Goal: Contribute content: Contribute content

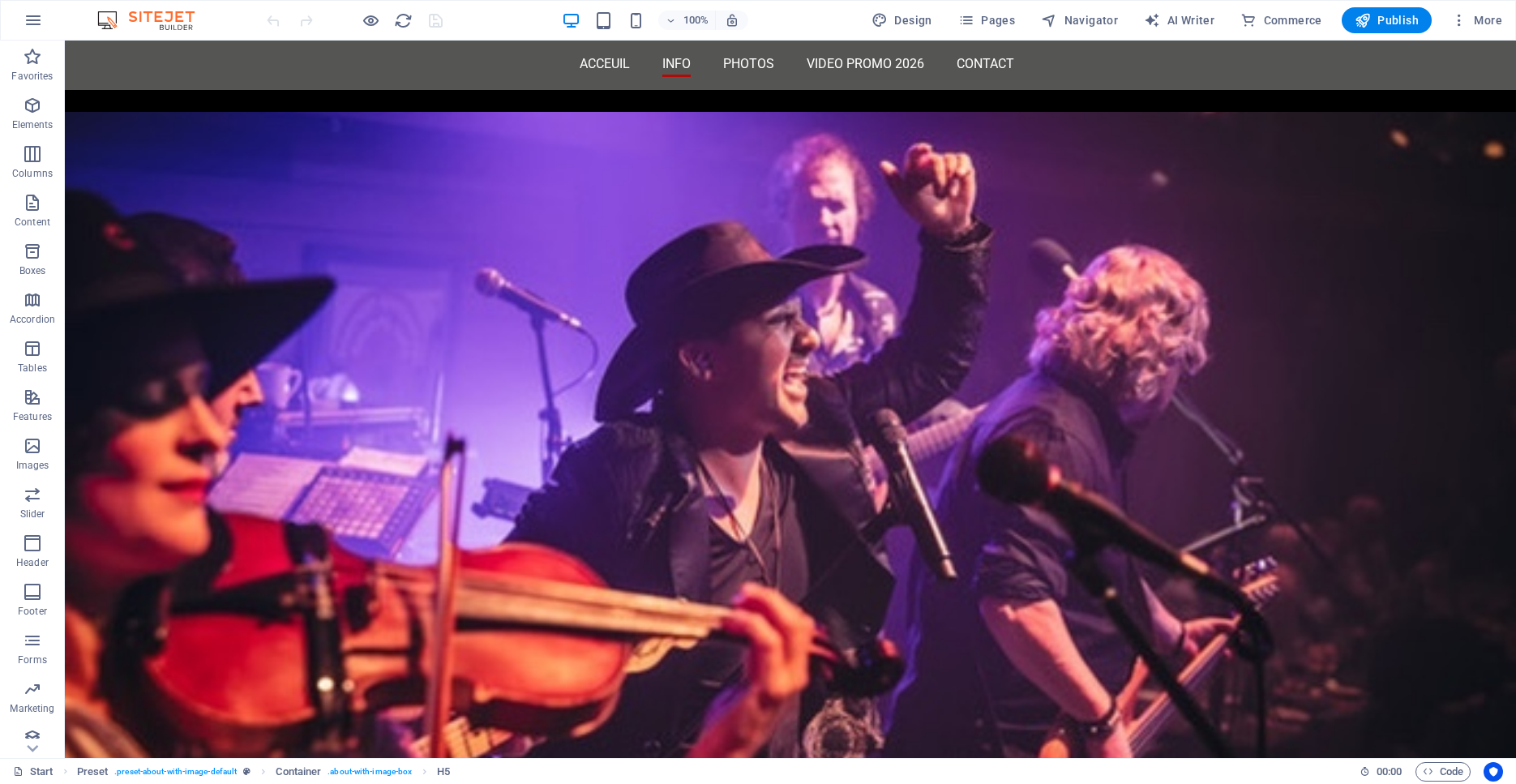
scroll to position [1302, 0]
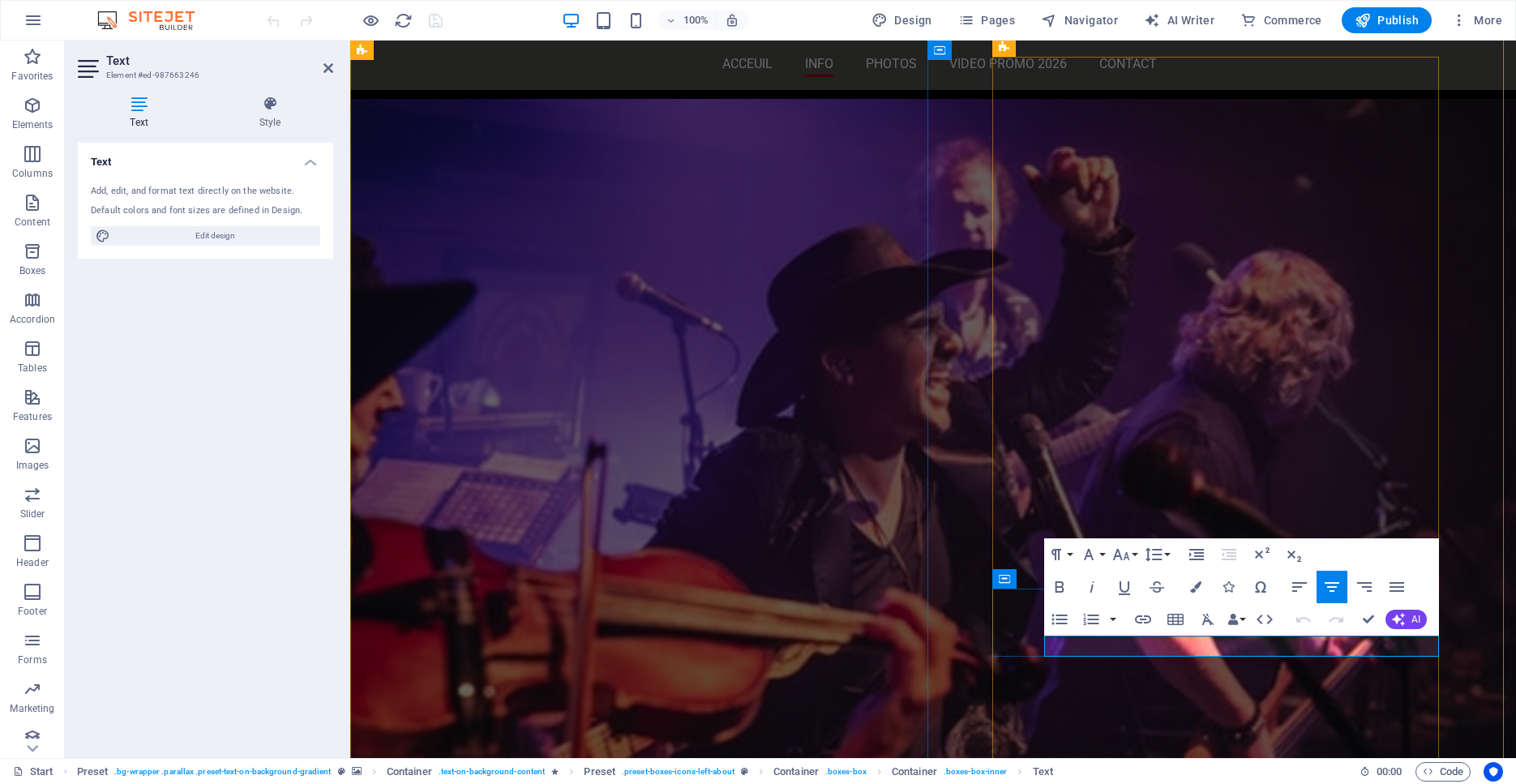
drag, startPoint x: 1281, startPoint y: 649, endPoint x: 1216, endPoint y: 649, distance: 65.0
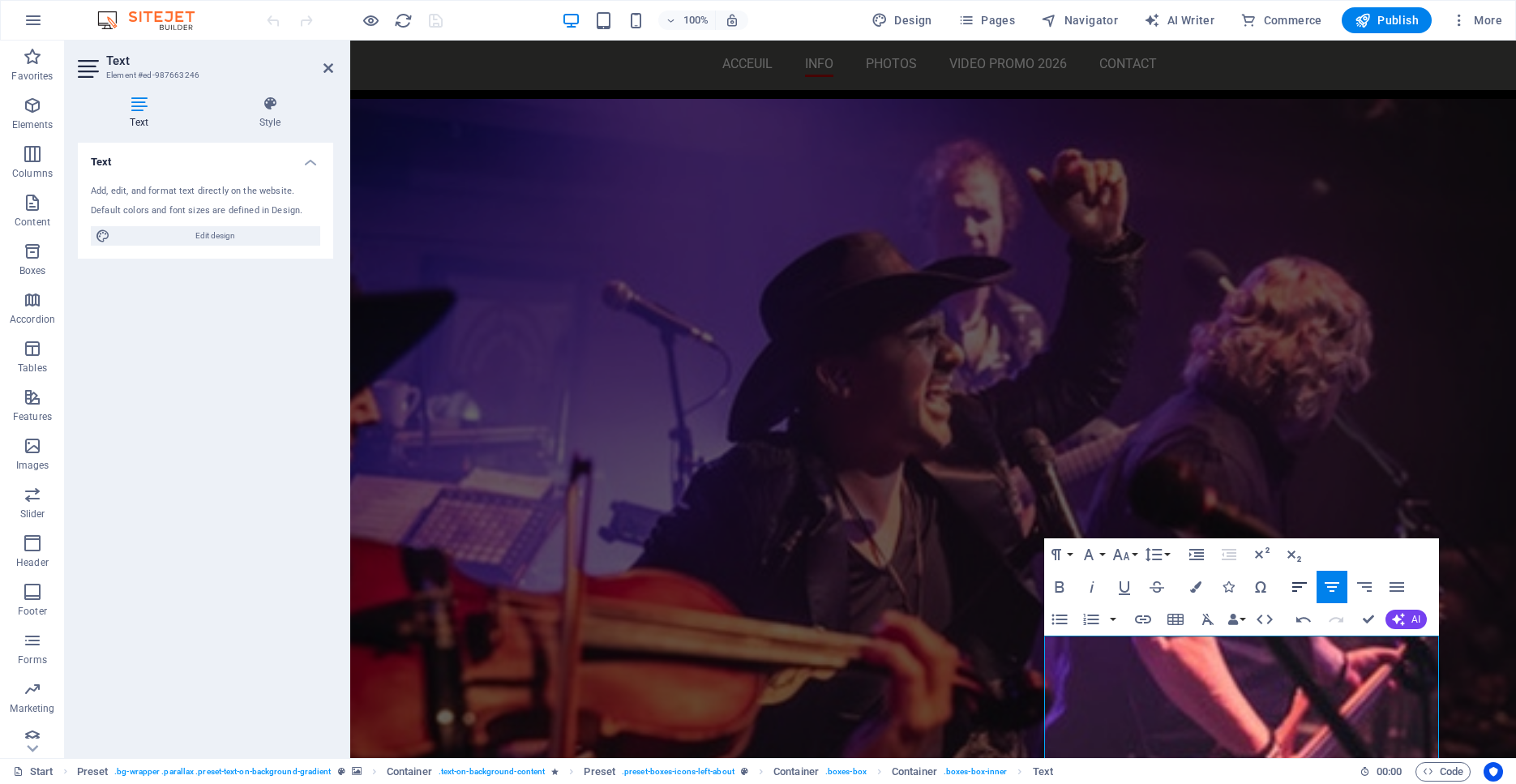
click at [1302, 585] on icon "button" at bounding box center [1300, 587] width 19 height 19
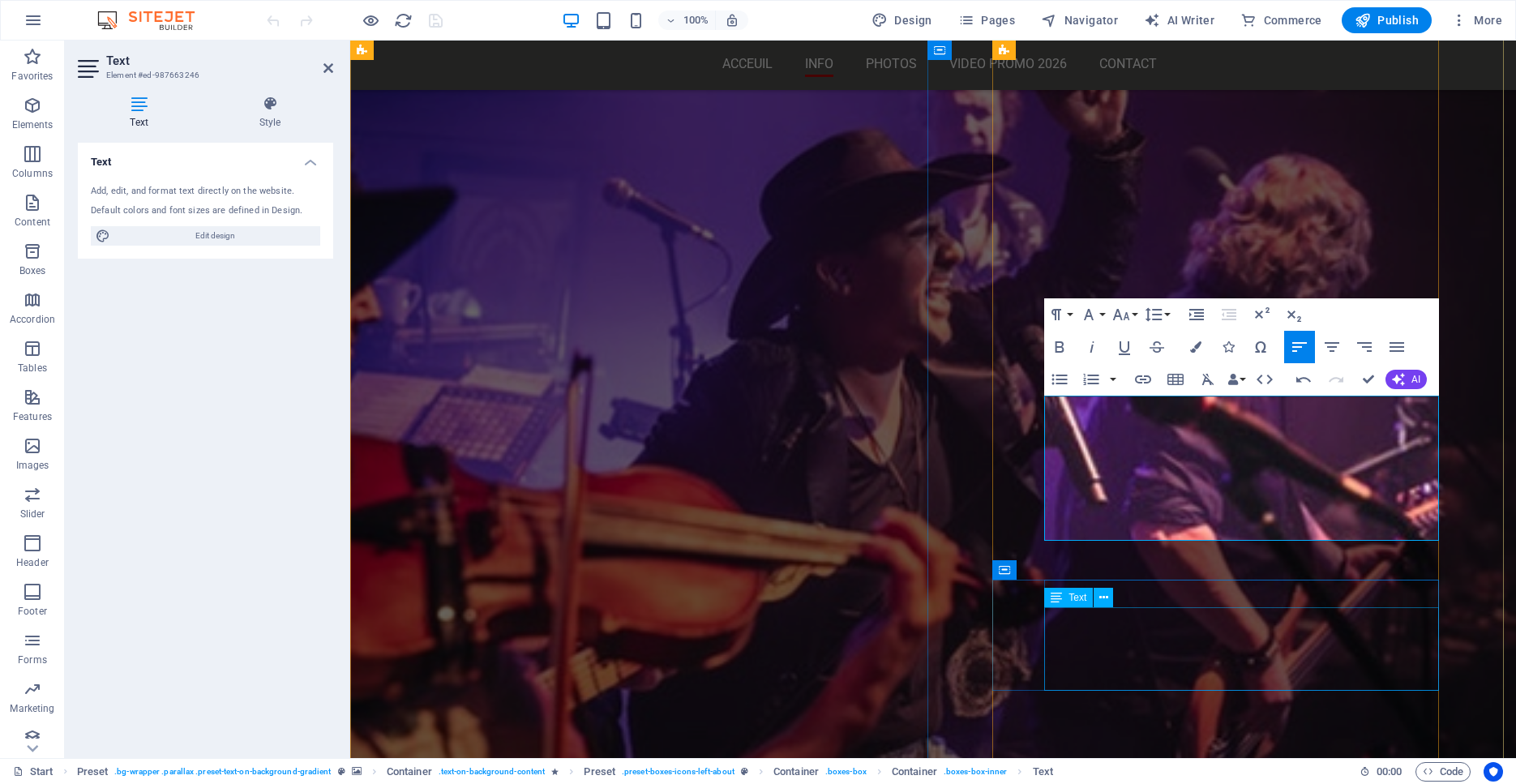
scroll to position [1609, 0]
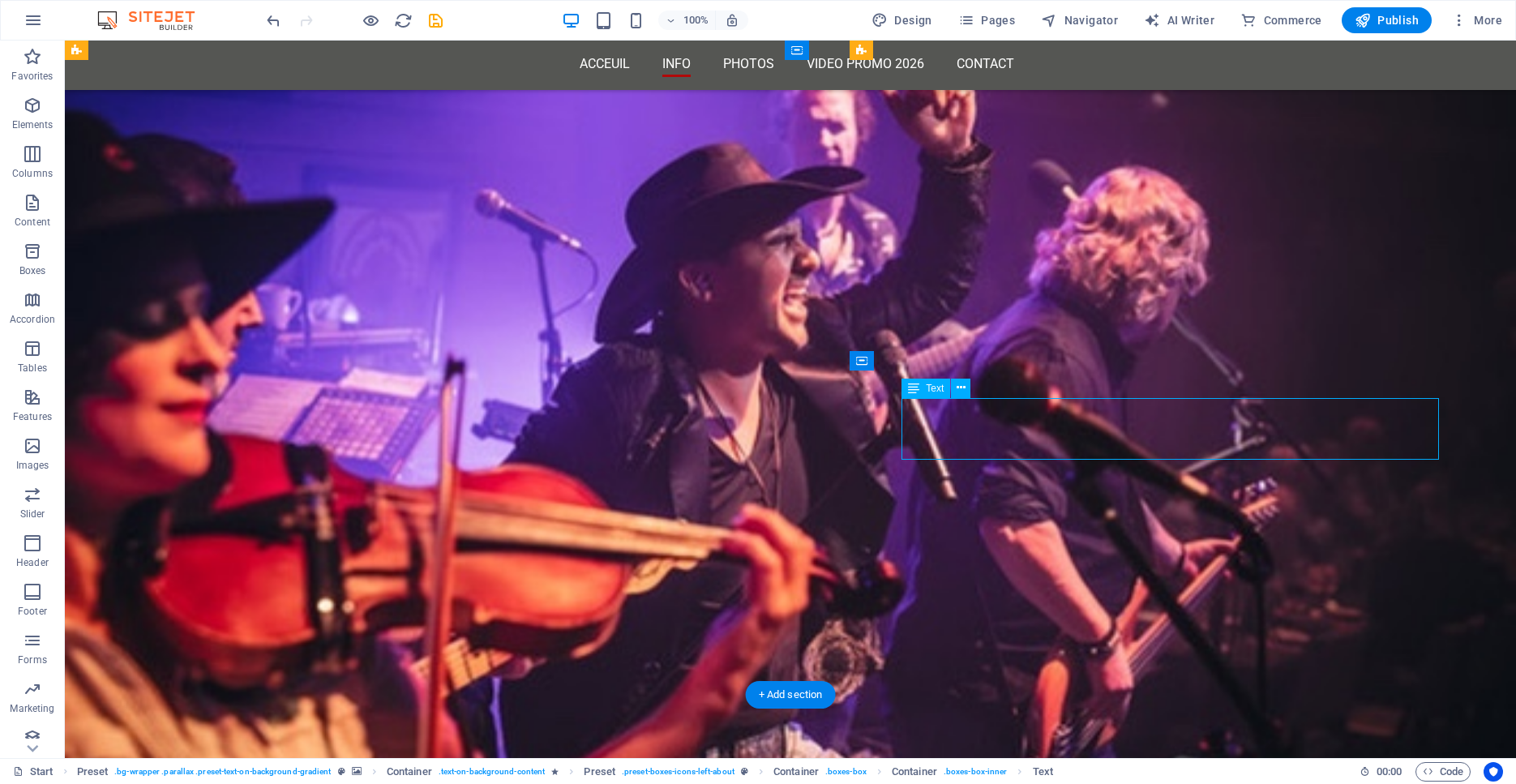
drag, startPoint x: 1150, startPoint y: 448, endPoint x: 968, endPoint y: 438, distance: 182.3
drag, startPoint x: 904, startPoint y: 409, endPoint x: 619, endPoint y: 409, distance: 285.0
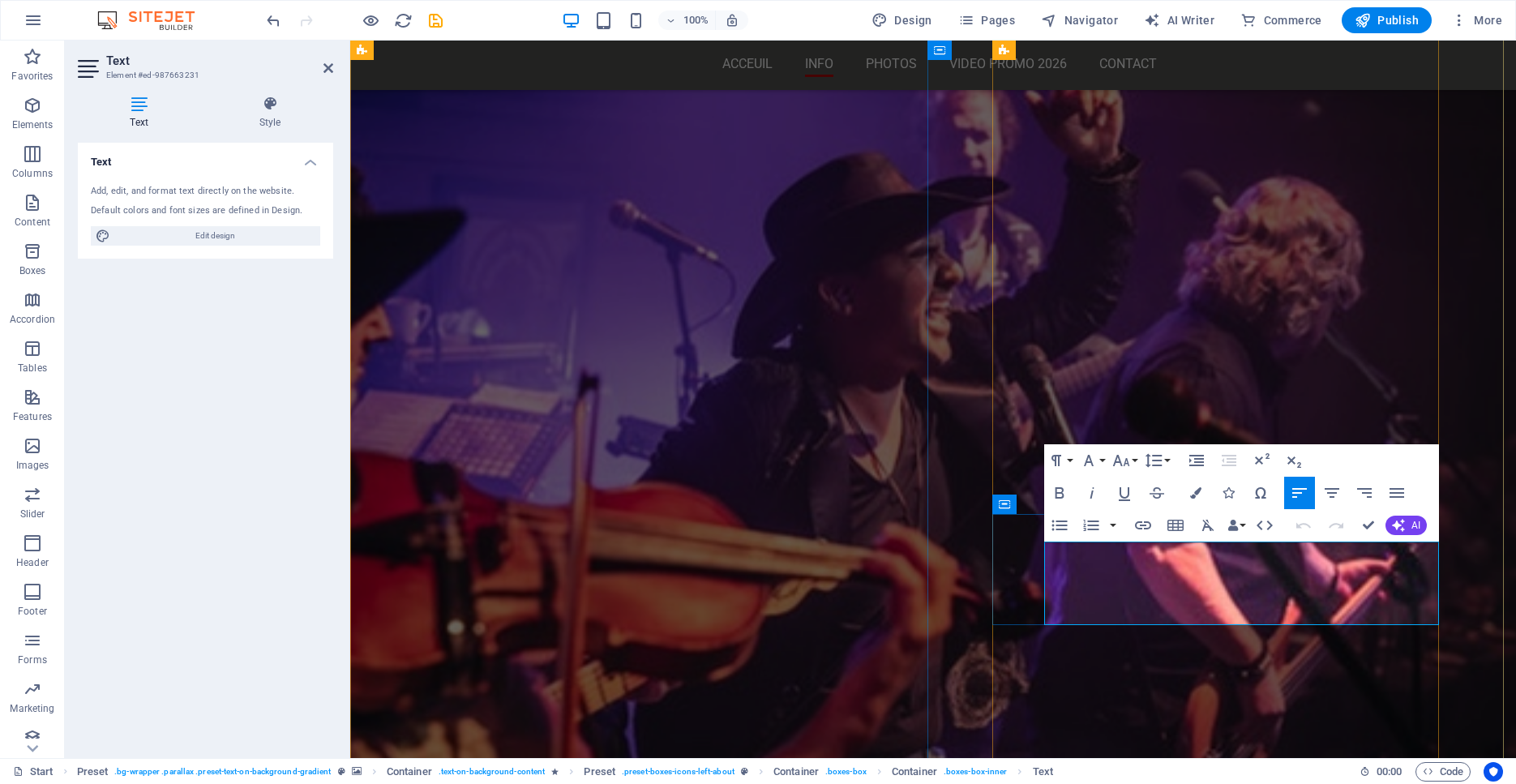
drag, startPoint x: 1219, startPoint y: 615, endPoint x: 1050, endPoint y: 549, distance: 181.4
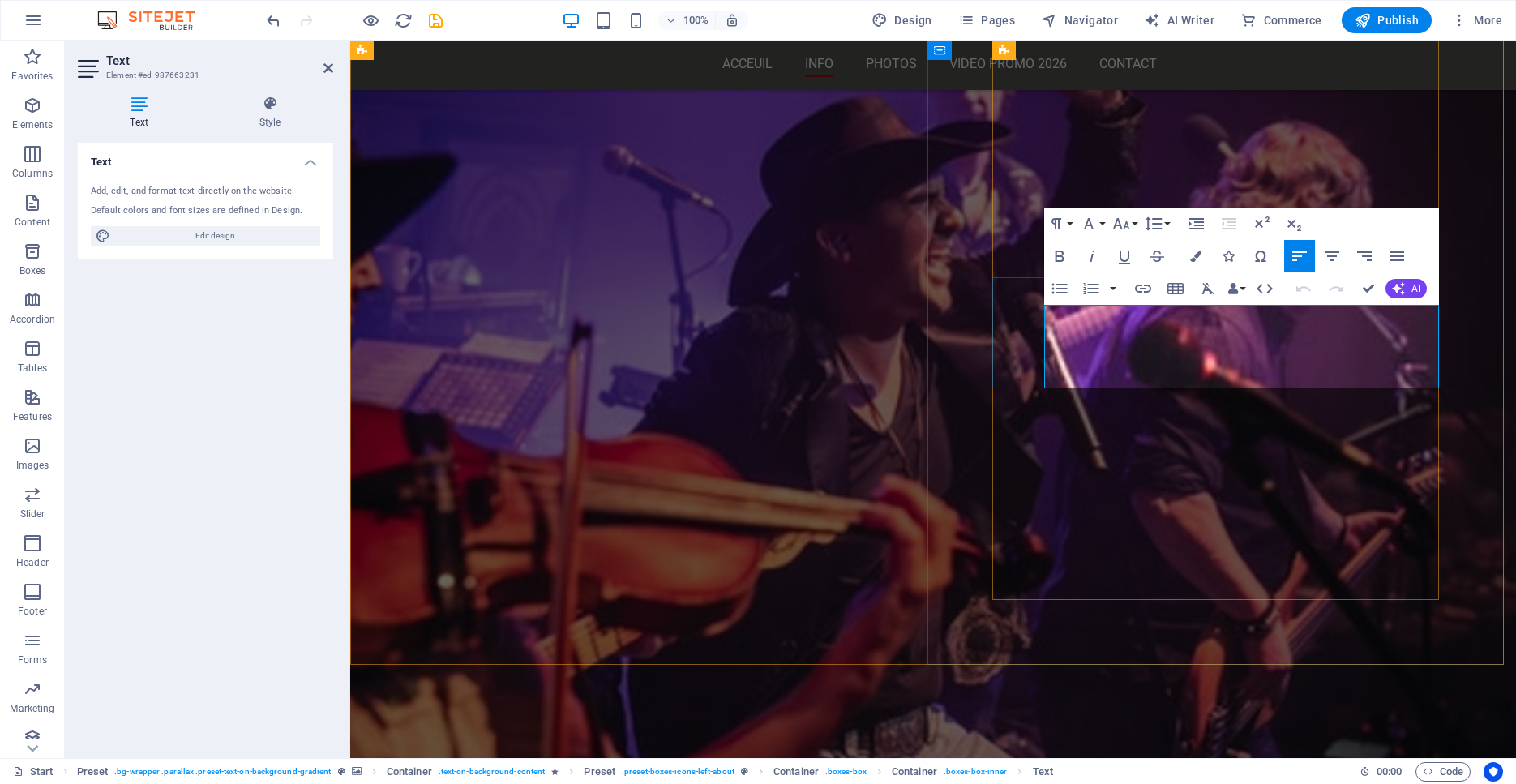
scroll to position [1841, 0]
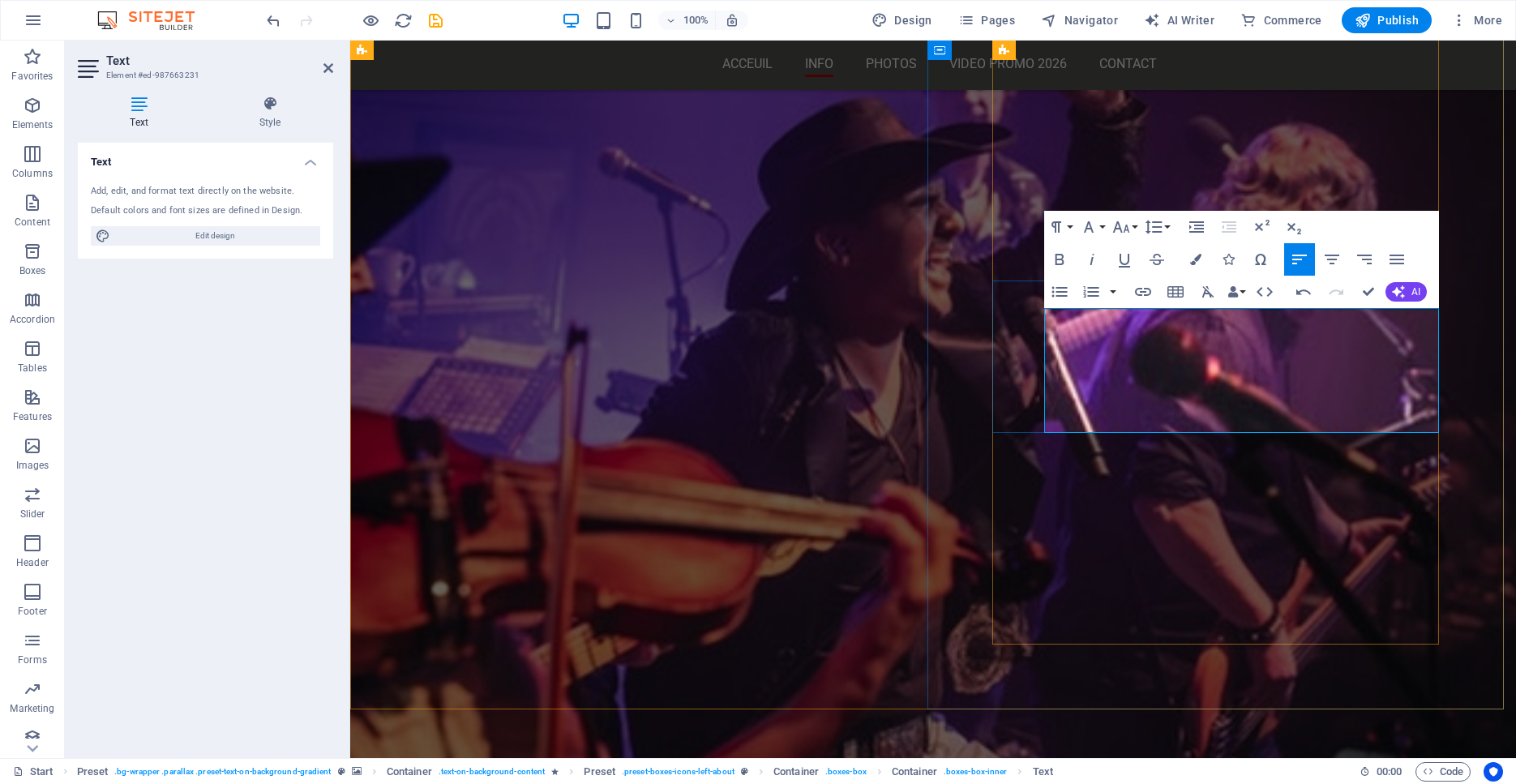
click at [1391, 15] on span "Publish" at bounding box center [1387, 20] width 64 height 16
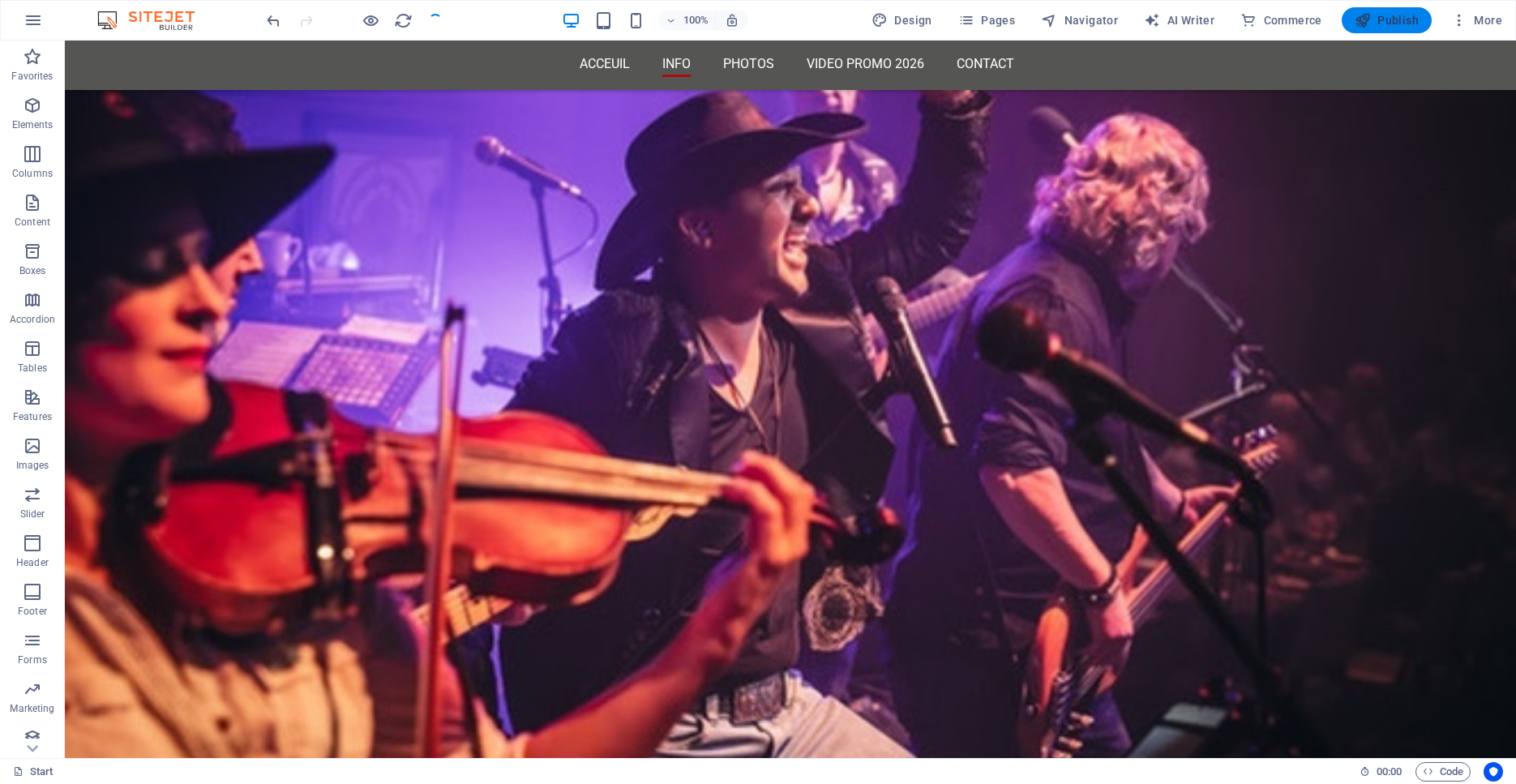
click at [1391, 15] on span "Publish" at bounding box center [1387, 20] width 64 height 16
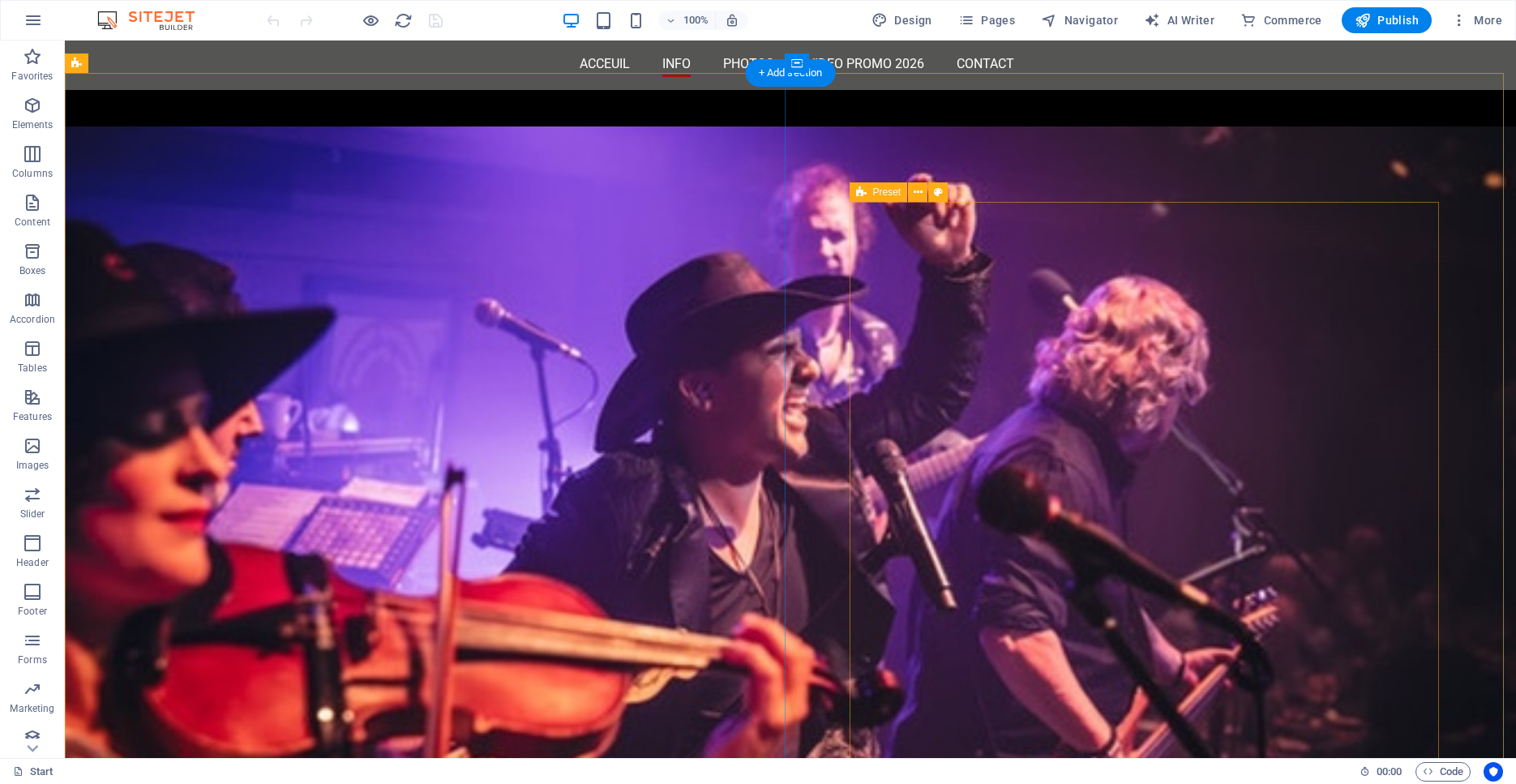
scroll to position [1195, 0]
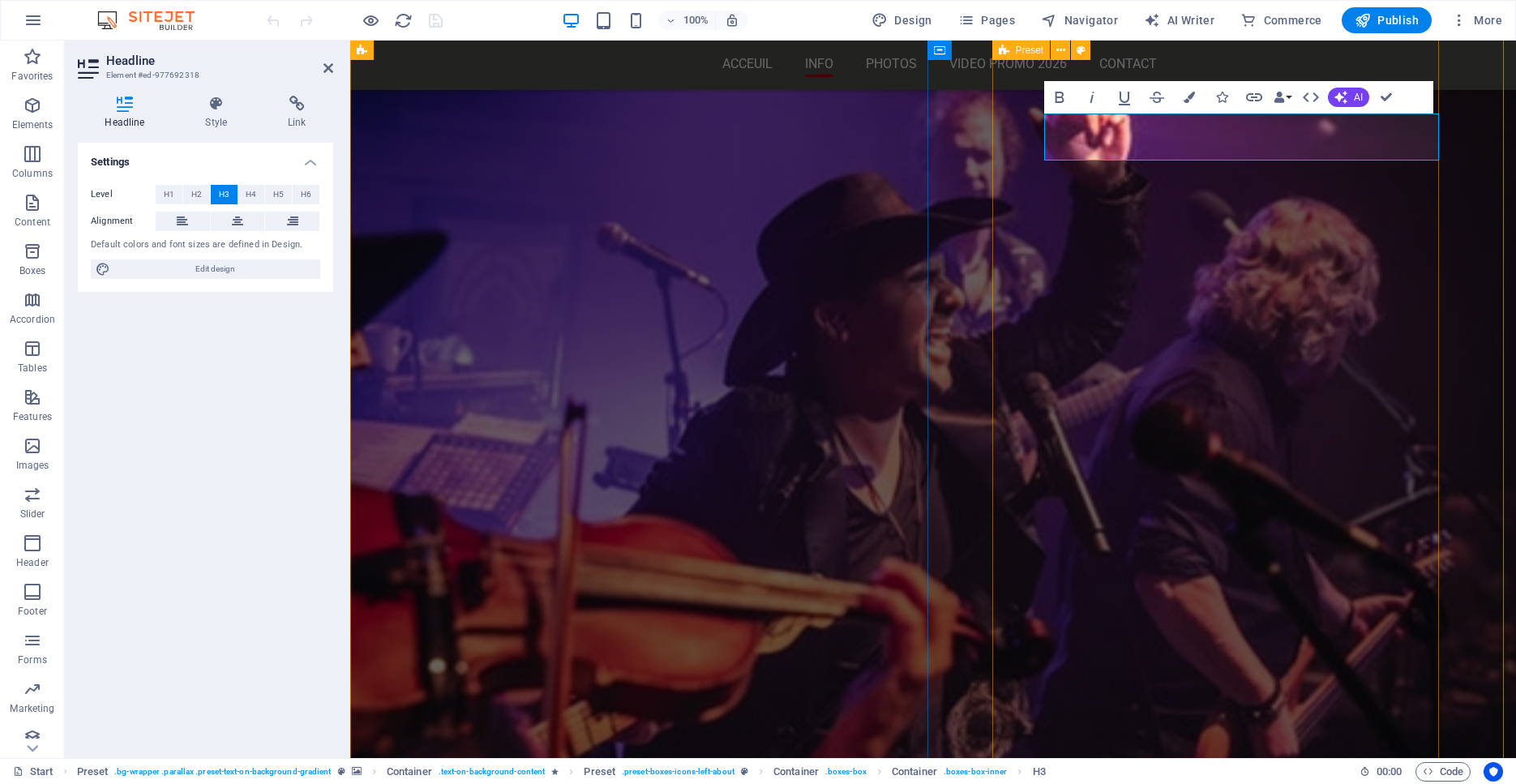
scroll to position [1566, 0]
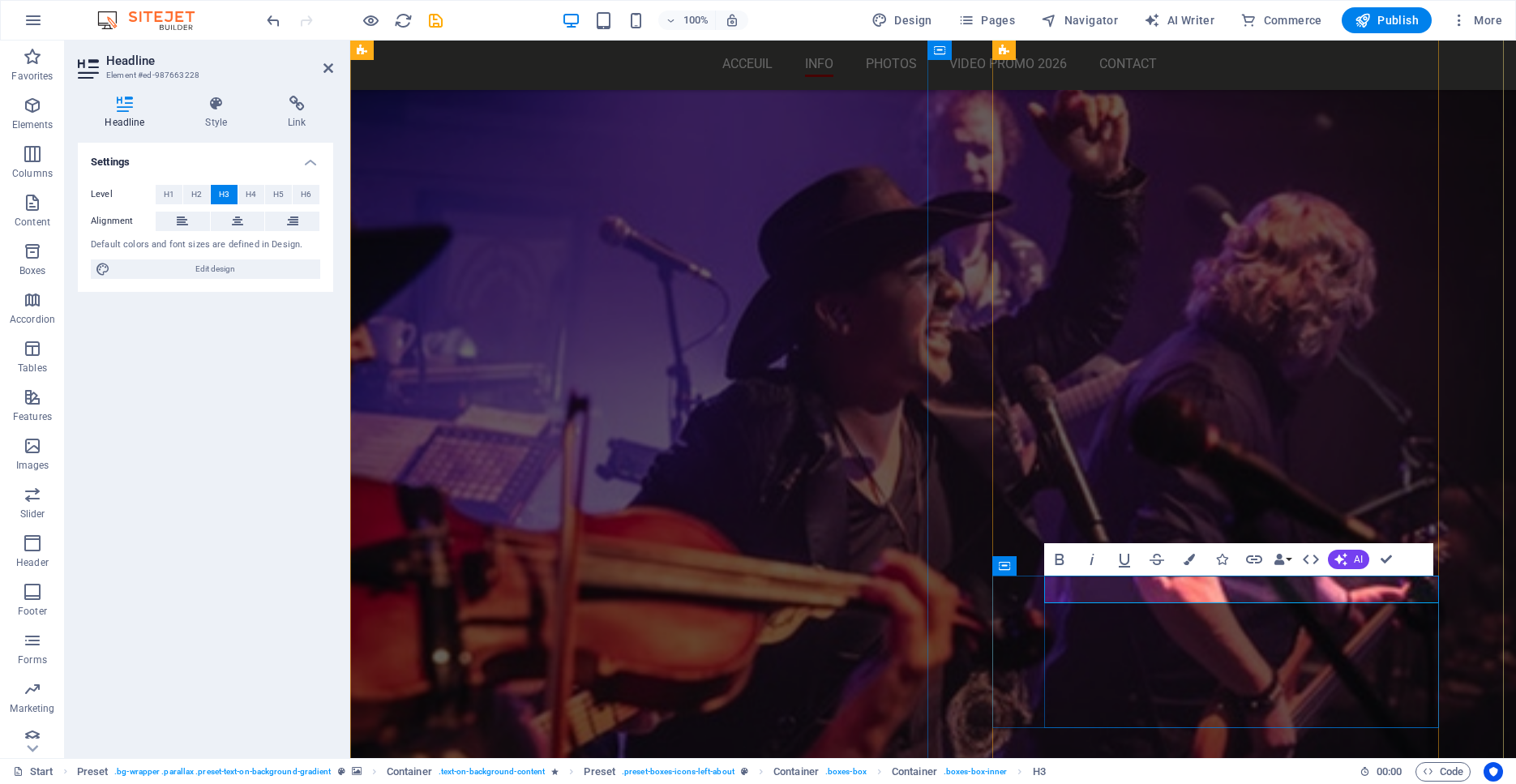
drag, startPoint x: 1335, startPoint y: 588, endPoint x: 1346, endPoint y: 577, distance: 15.6
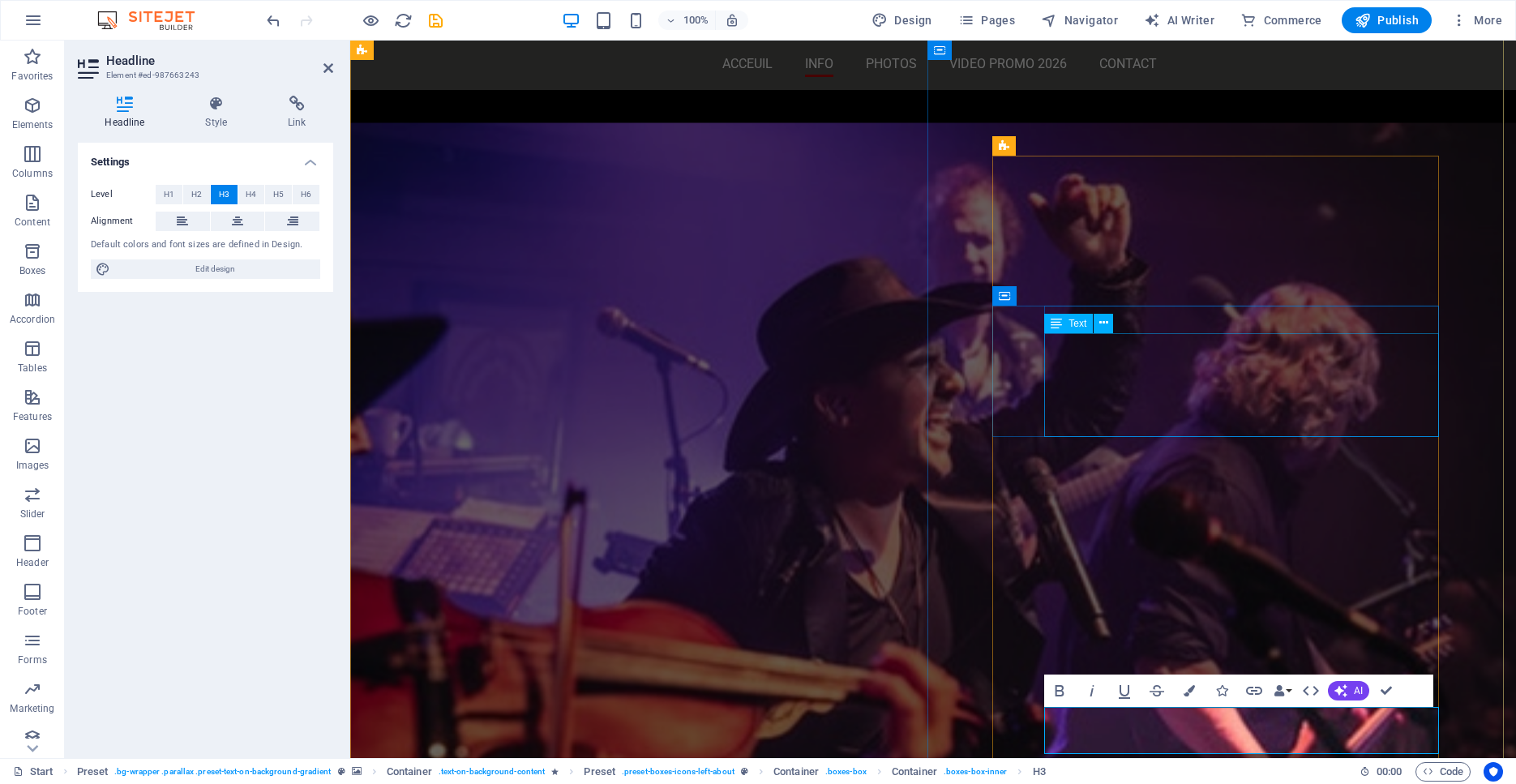
scroll to position [1204, 0]
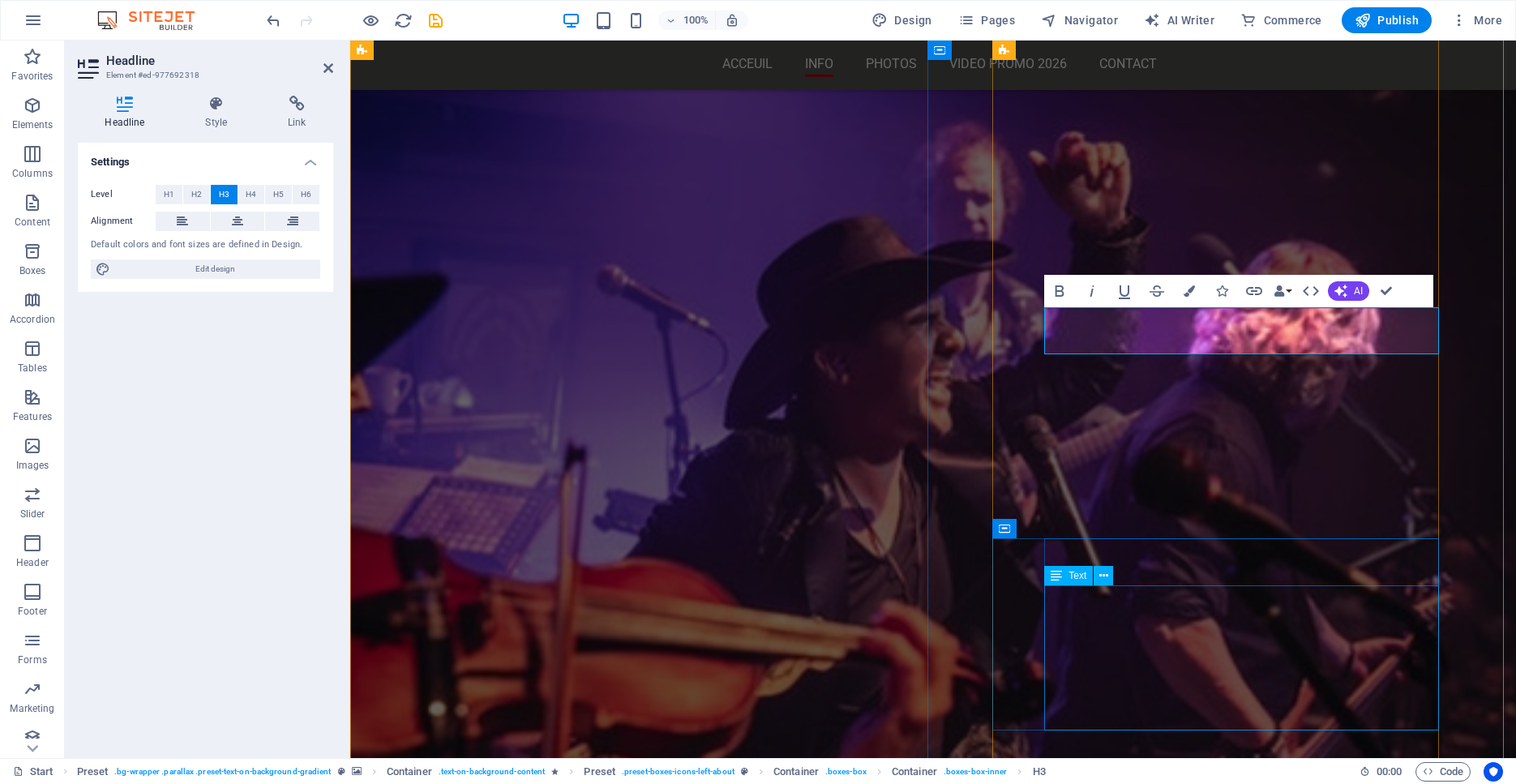
scroll to position [1378, 0]
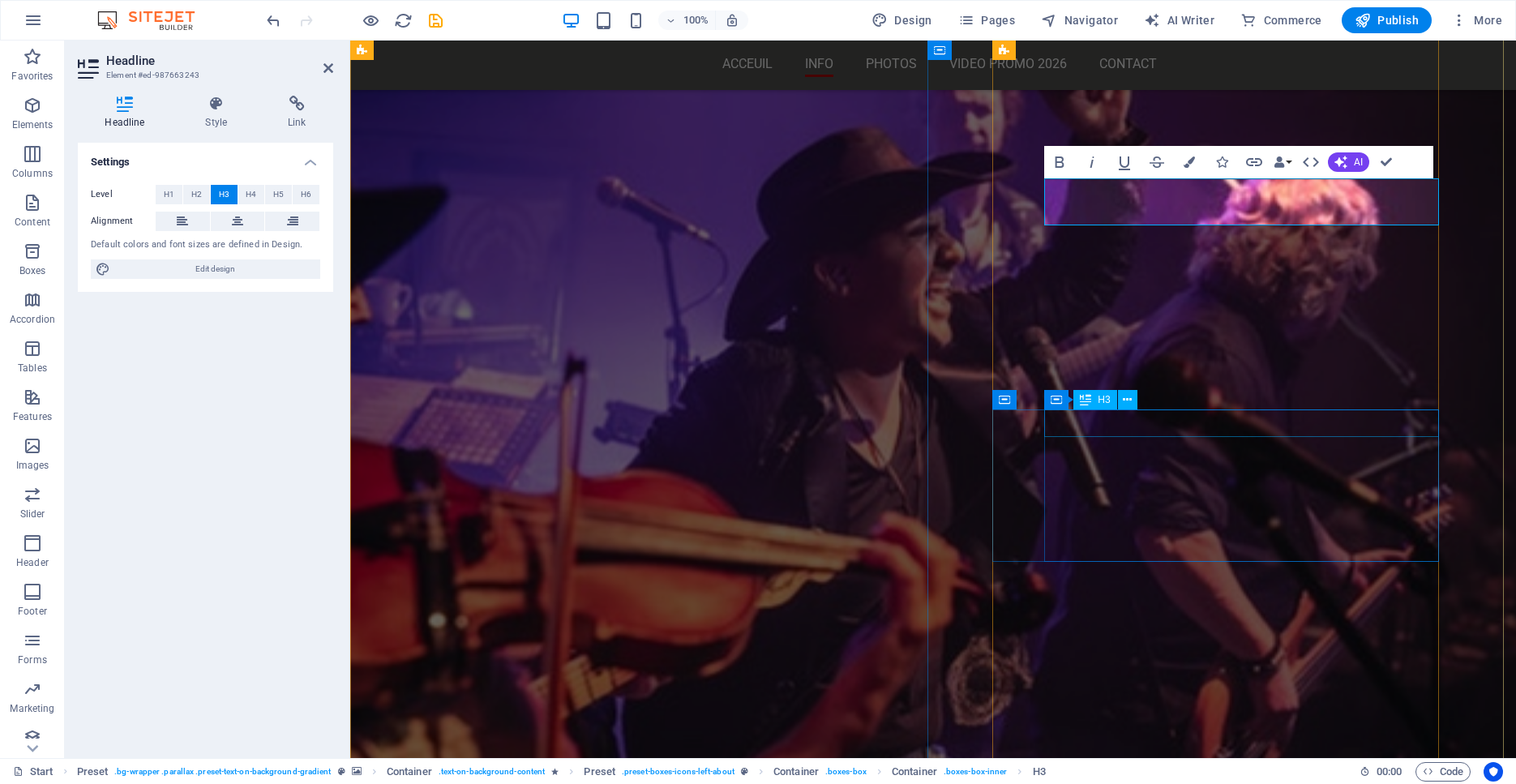
scroll to position [1732, 0]
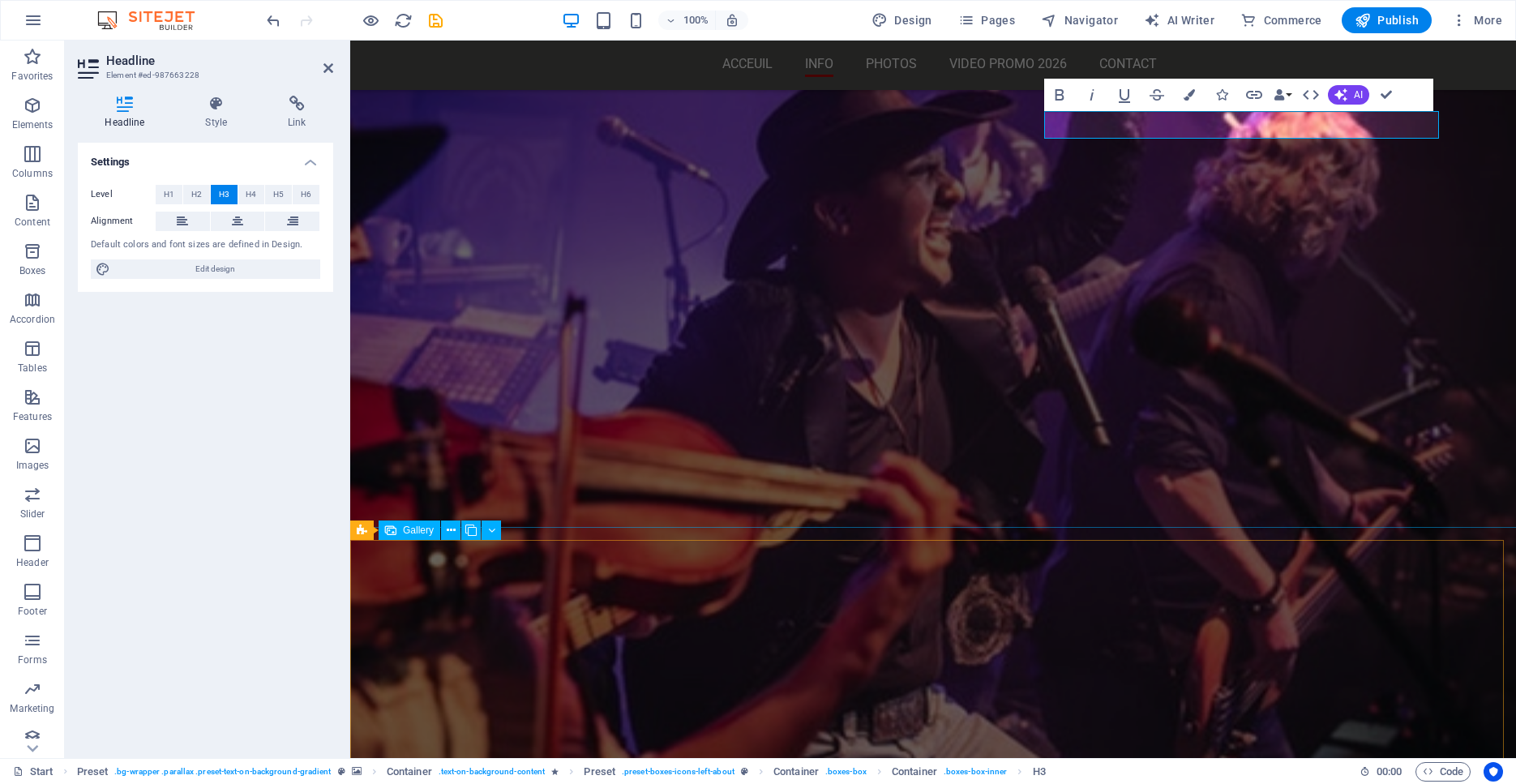
scroll to position [2030, 0]
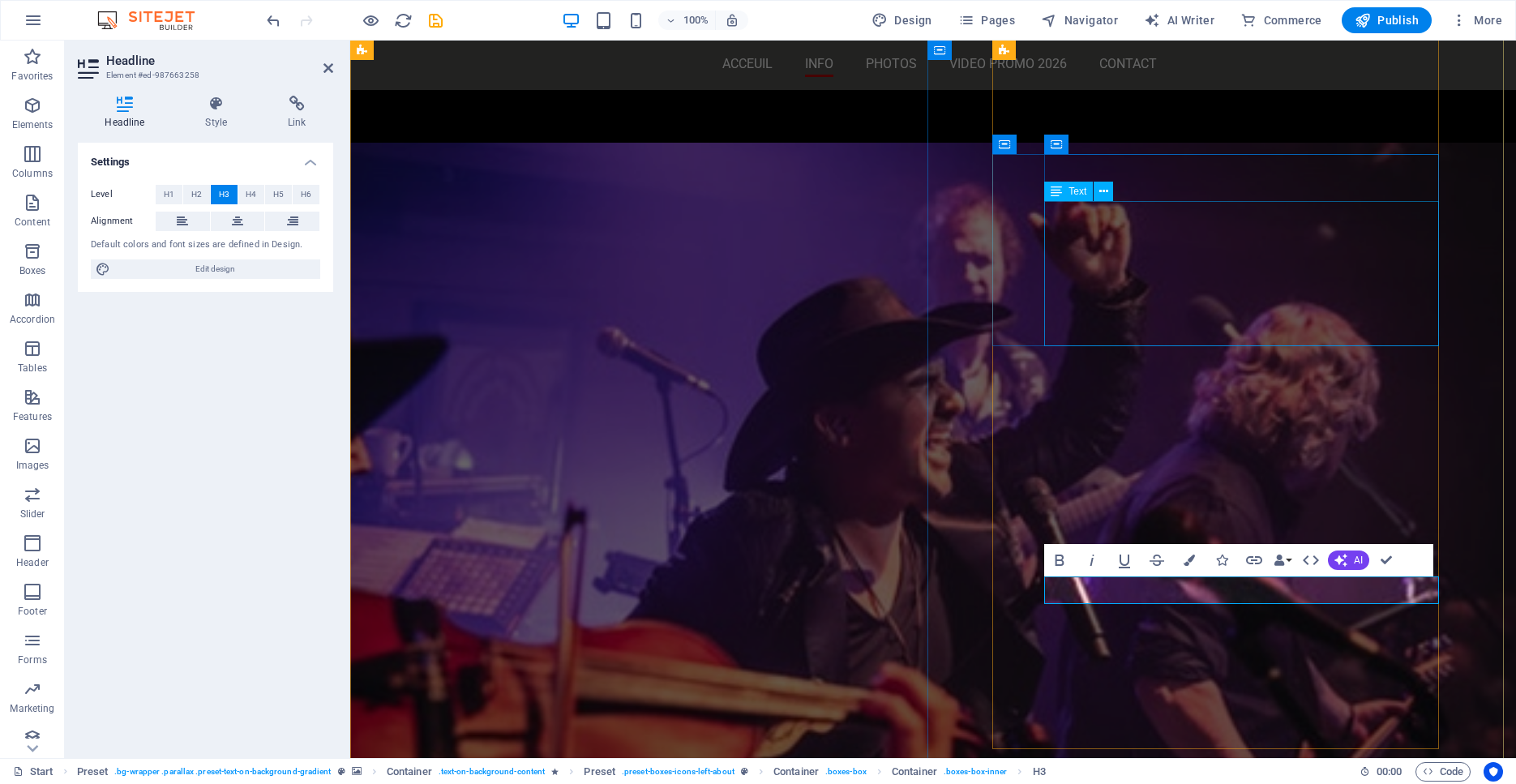
scroll to position [1756, 0]
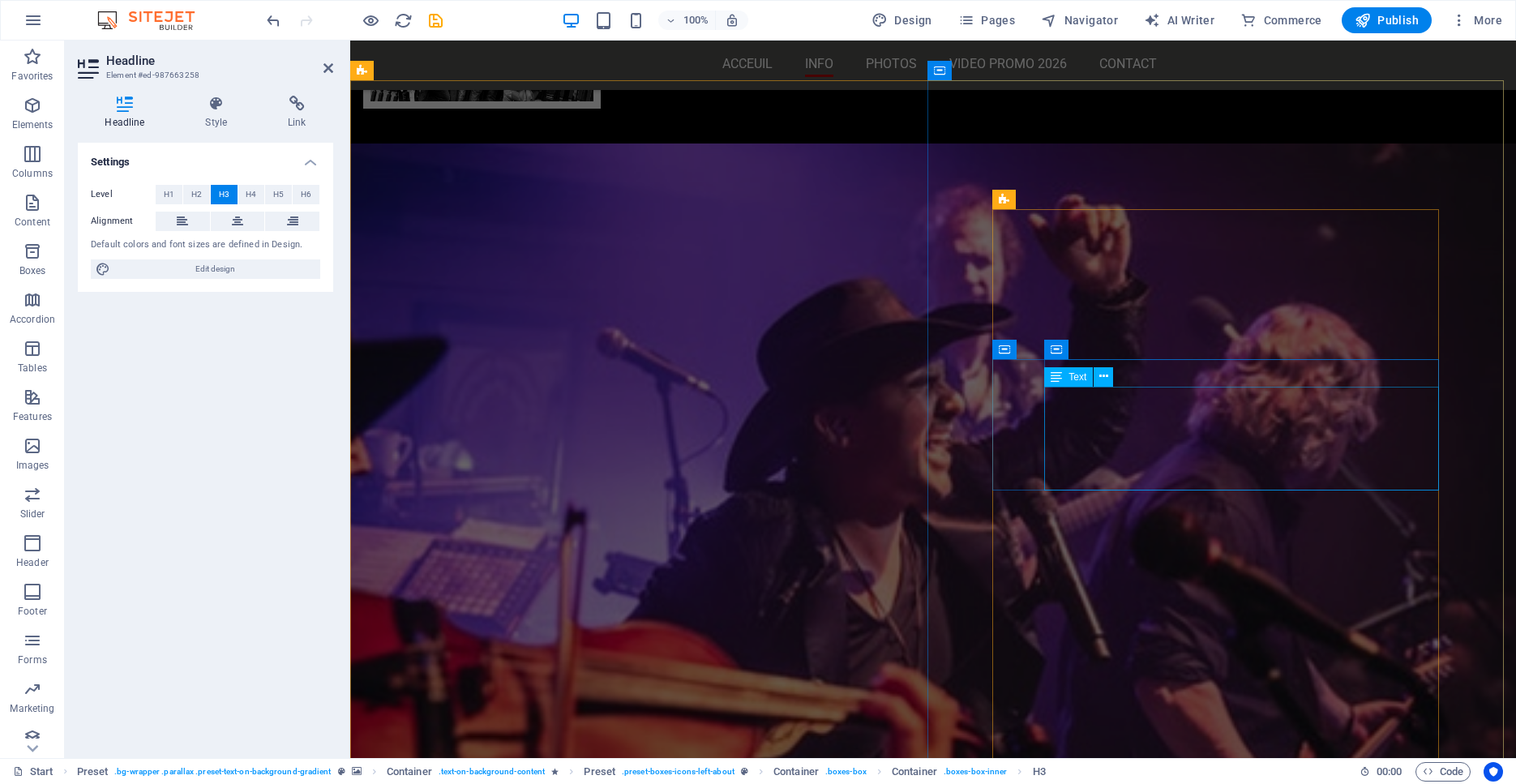
scroll to position [1141, 0]
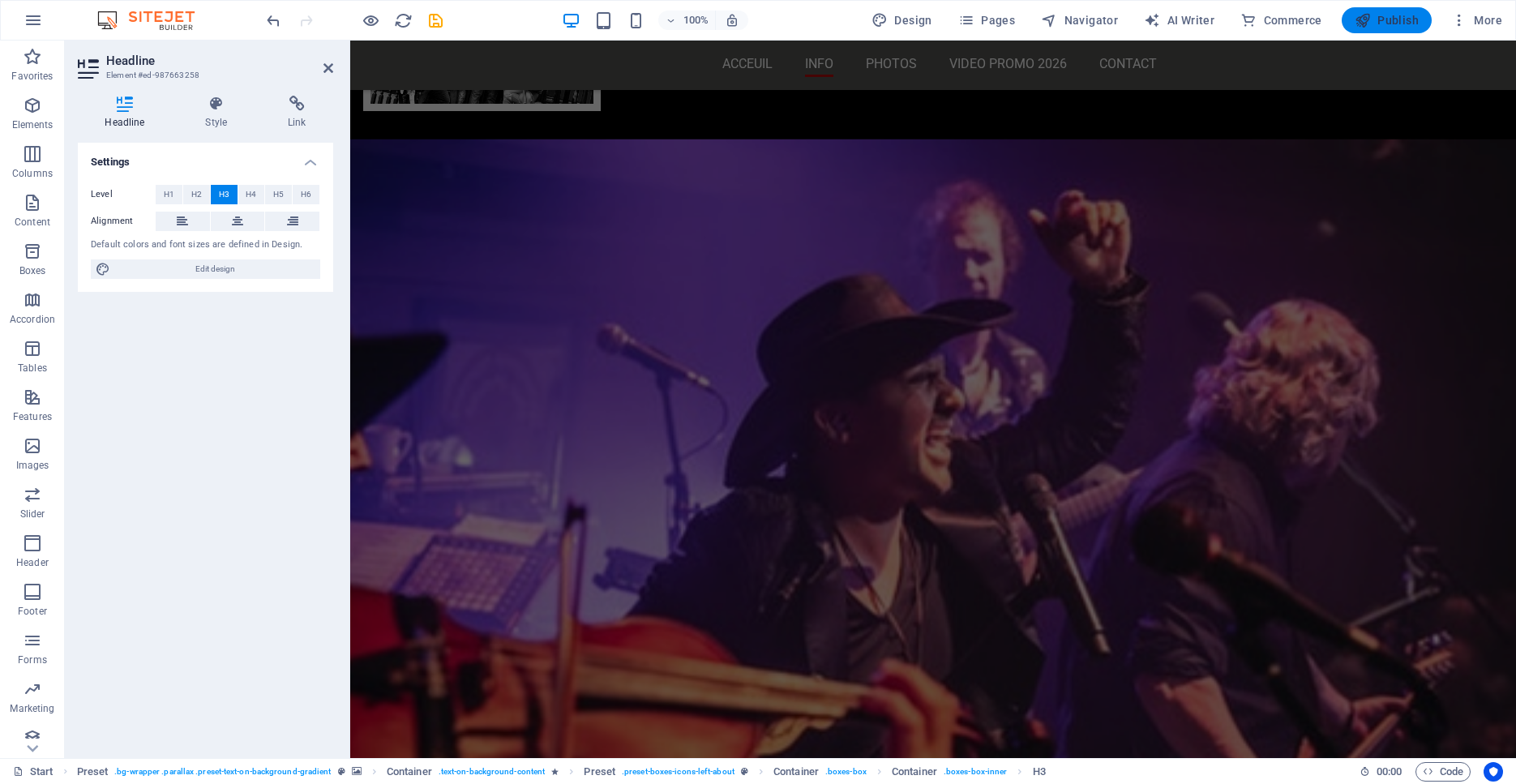
click at [1390, 19] on span "Publish" at bounding box center [1387, 20] width 64 height 16
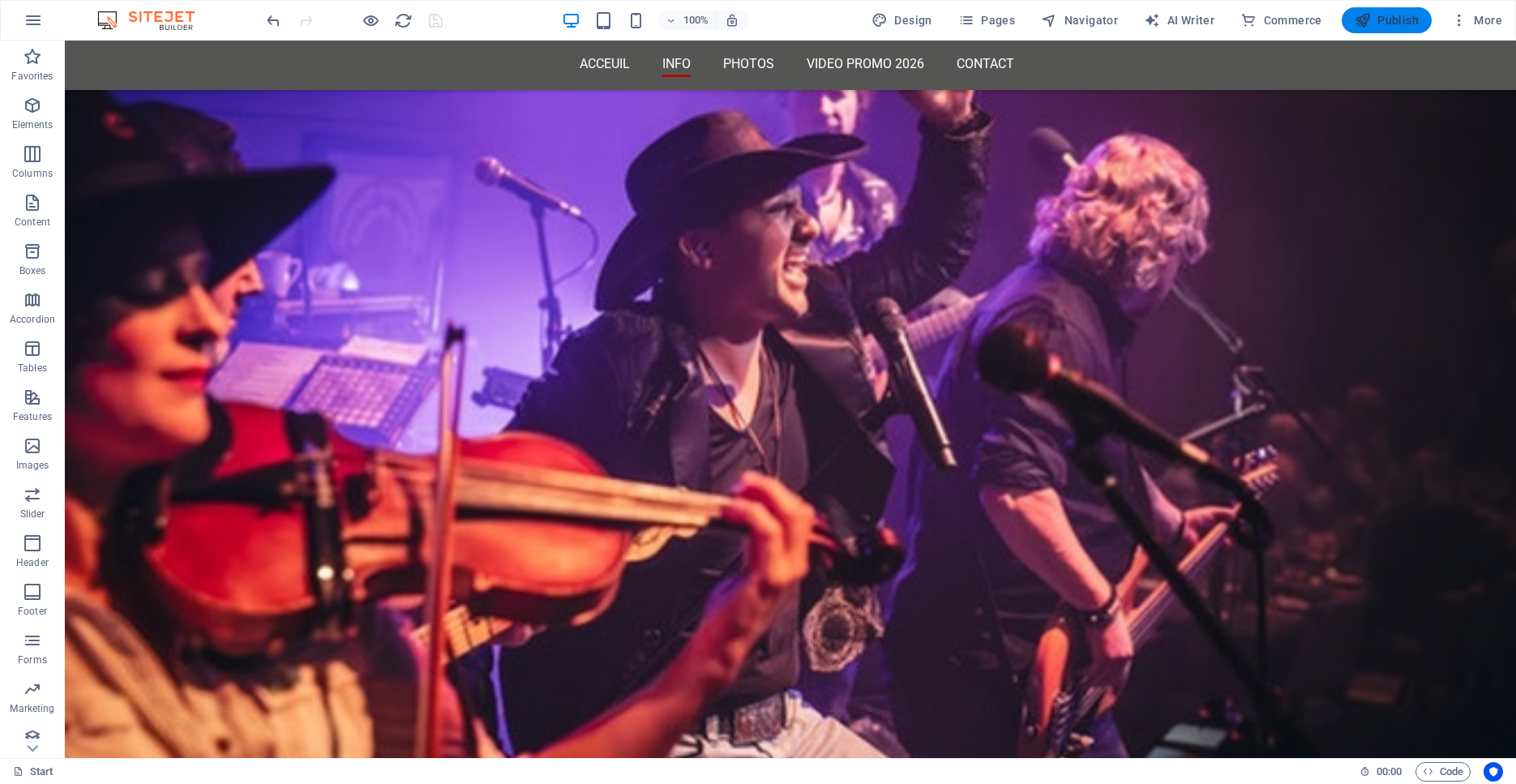
click at [1390, 18] on span "Publish" at bounding box center [1387, 20] width 64 height 16
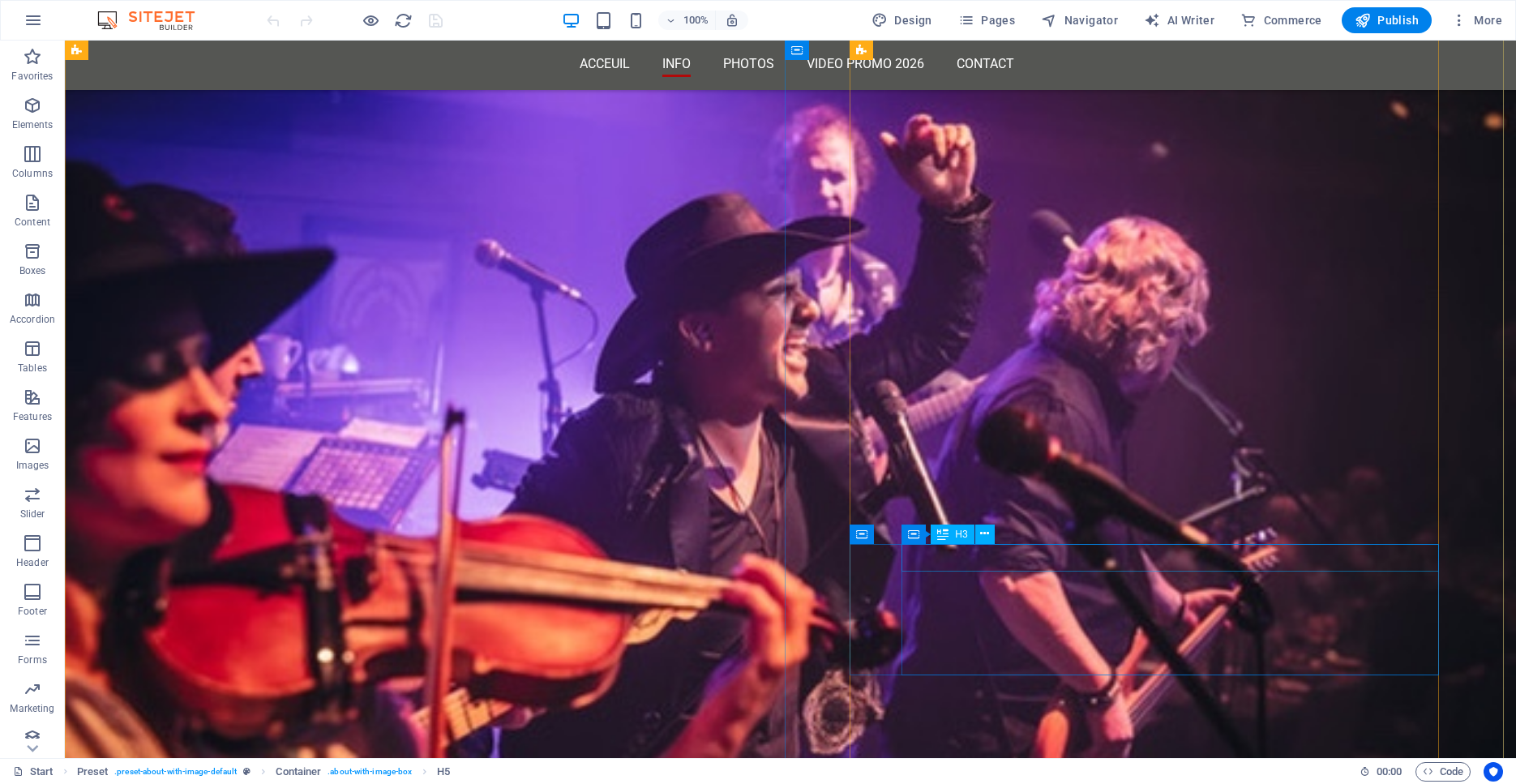
scroll to position [1437, 0]
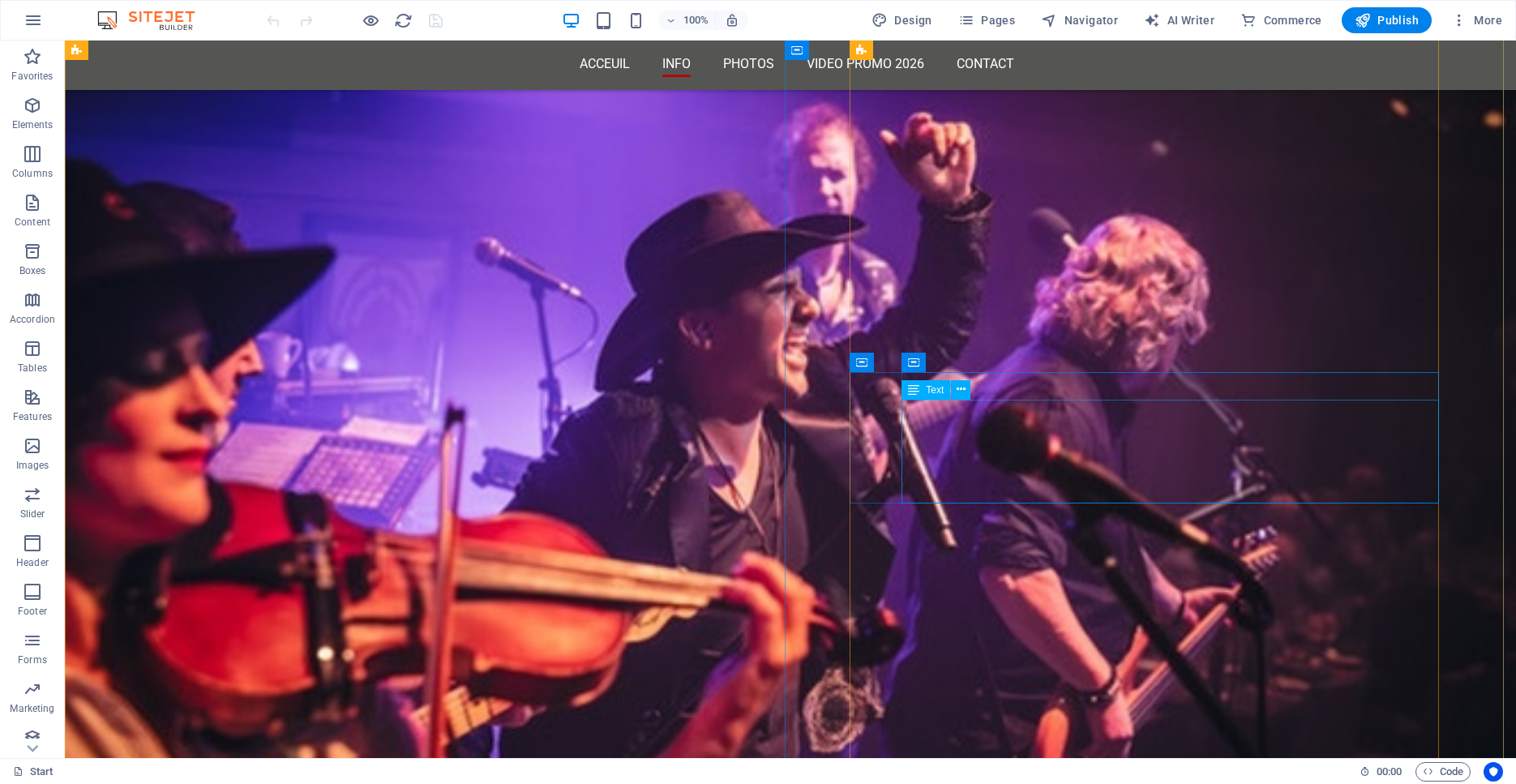
drag, startPoint x: 952, startPoint y: 417, endPoint x: 651, endPoint y: 417, distance: 301.0
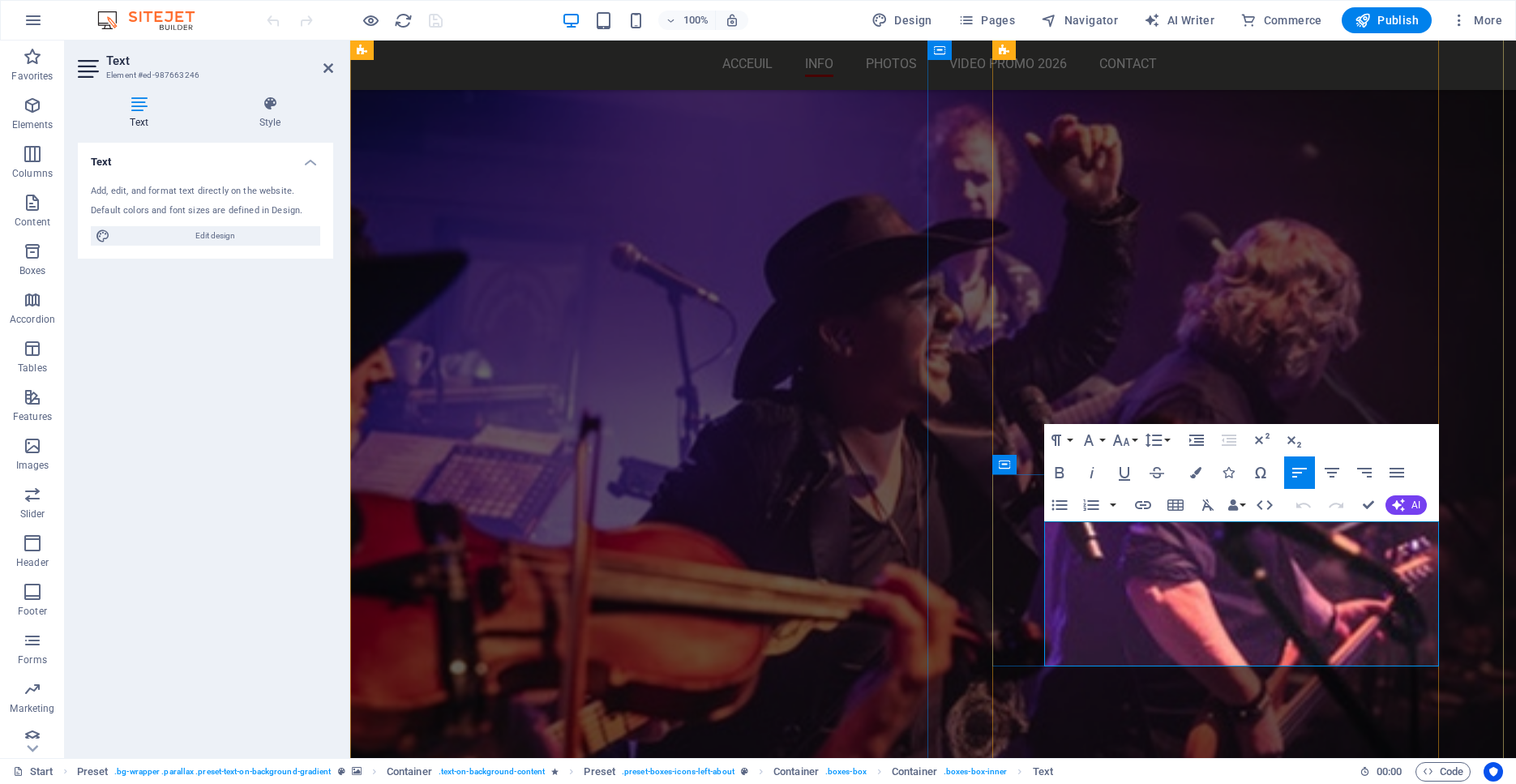
drag, startPoint x: 1053, startPoint y: 535, endPoint x: 1202, endPoint y: 659, distance: 193.8
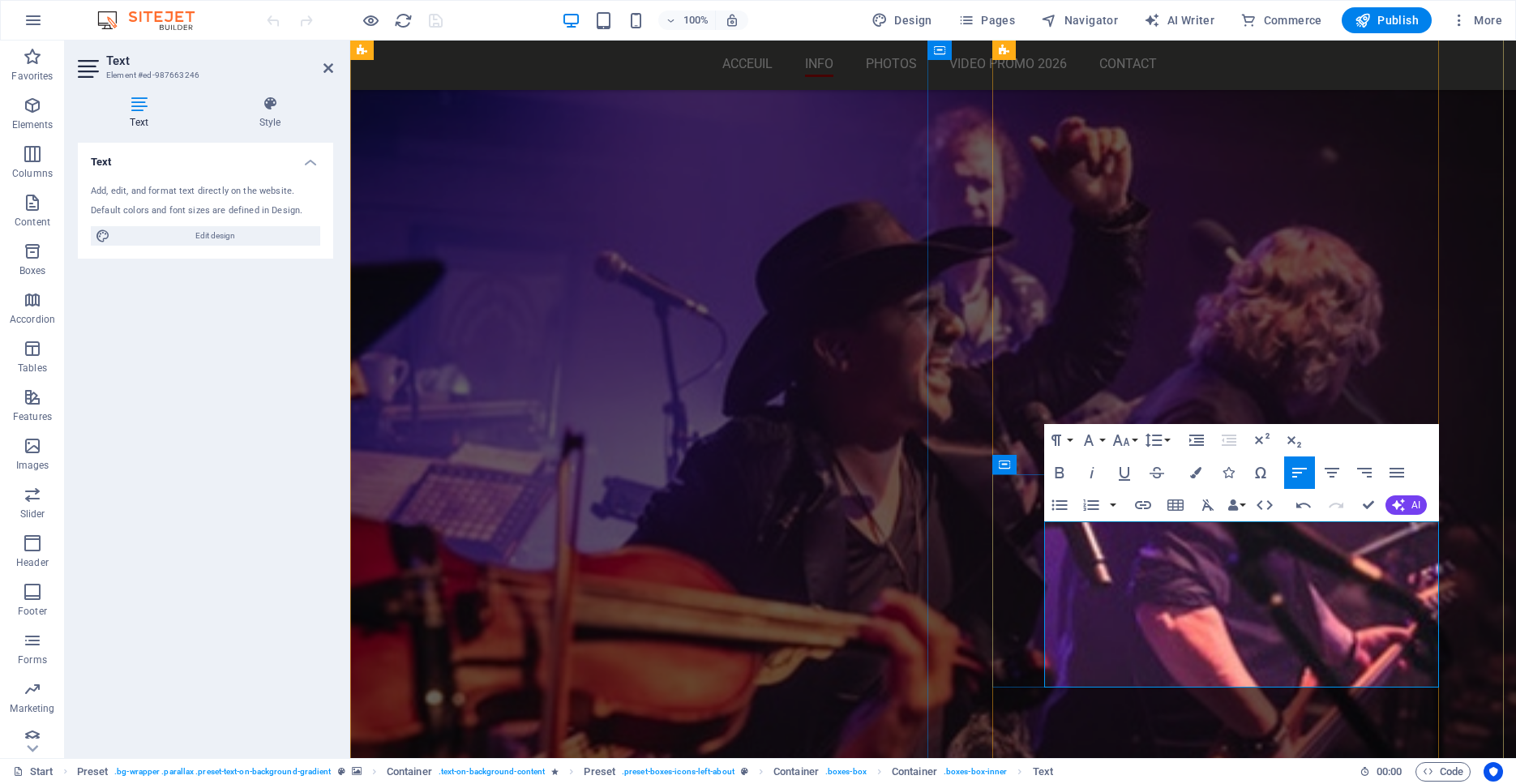
drag, startPoint x: 1216, startPoint y: 553, endPoint x: 1224, endPoint y: 548, distance: 9.4
click at [1392, 17] on span "Publish" at bounding box center [1387, 20] width 64 height 16
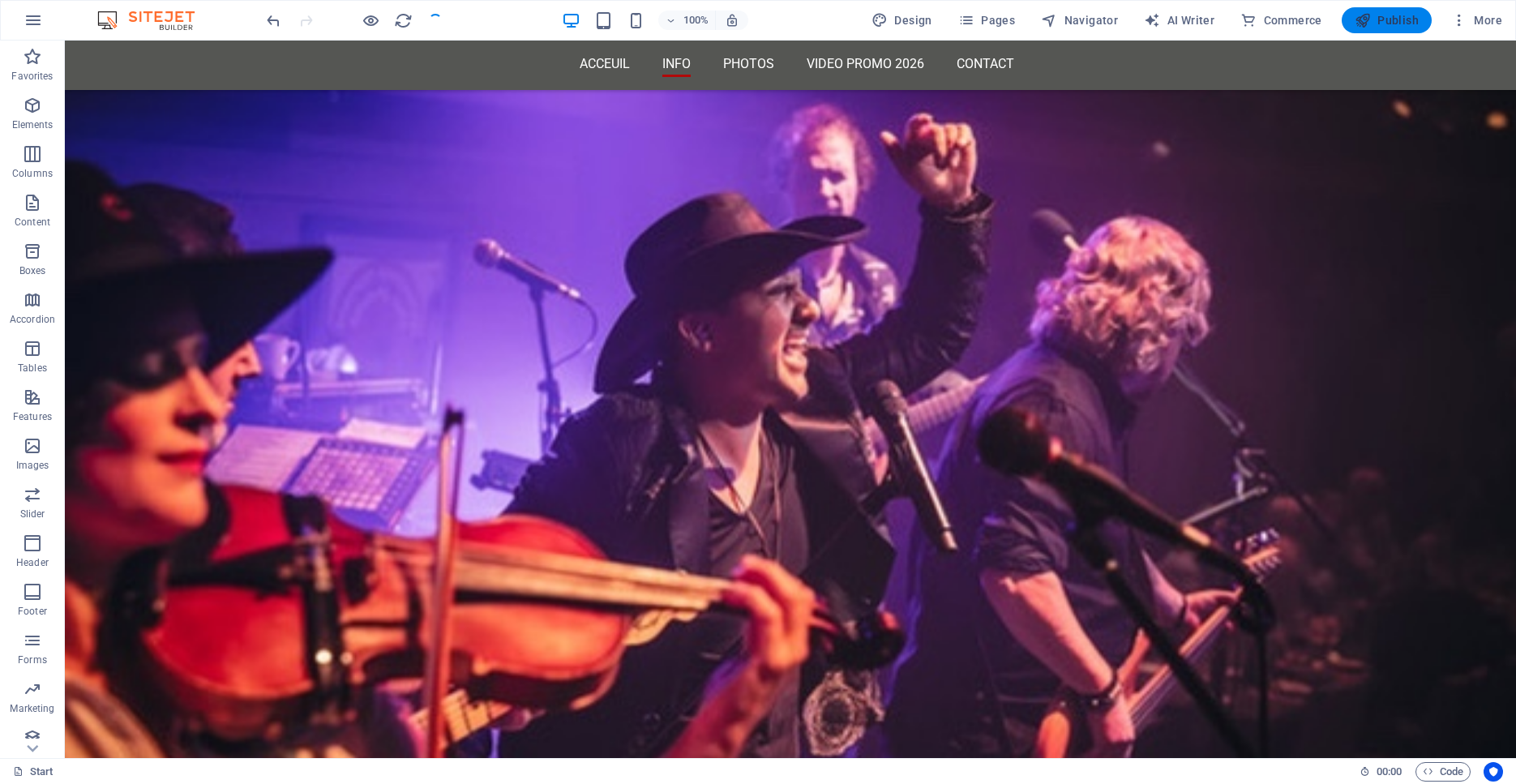
click at [1392, 17] on span "Publish" at bounding box center [1387, 20] width 64 height 16
